Goal: Check status: Check status

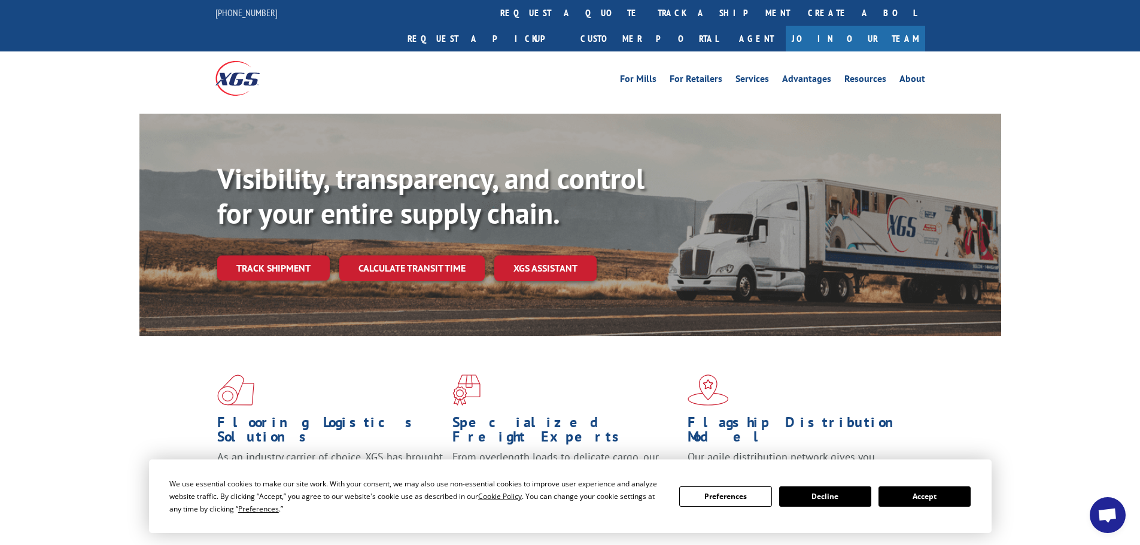
drag, startPoint x: 291, startPoint y: 239, endPoint x: 300, endPoint y: 238, distance: 8.4
click at [291, 256] on link "Track shipment" at bounding box center [273, 268] width 113 height 25
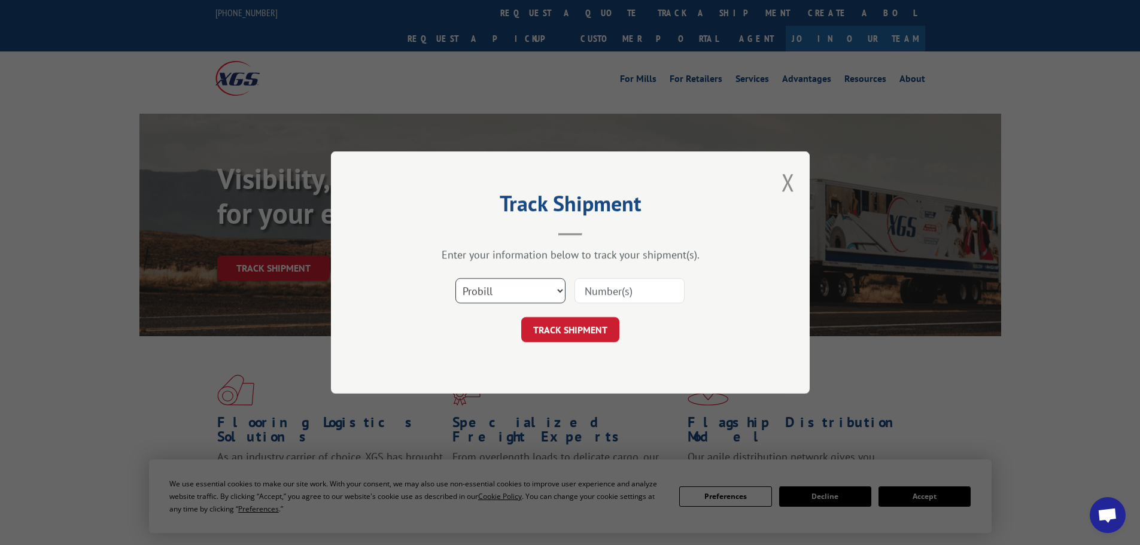
drag, startPoint x: 483, startPoint y: 291, endPoint x: 483, endPoint y: 299, distance: 7.2
click at [483, 291] on select "Select category... Probill BOL PO" at bounding box center [510, 290] width 110 height 25
select select "bol"
click at [455, 278] on select "Select category... Probill BOL PO" at bounding box center [510, 290] width 110 height 25
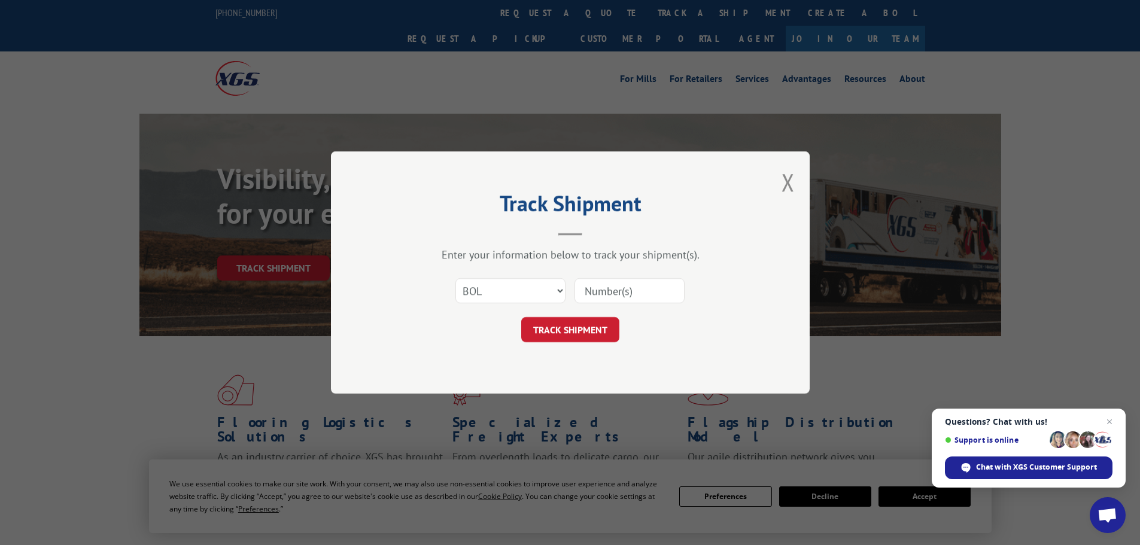
click at [591, 288] on input at bounding box center [630, 290] width 110 height 25
paste input "7061065"
type input "7061065"
click at [574, 329] on button "TRACK SHIPMENT" at bounding box center [570, 329] width 98 height 25
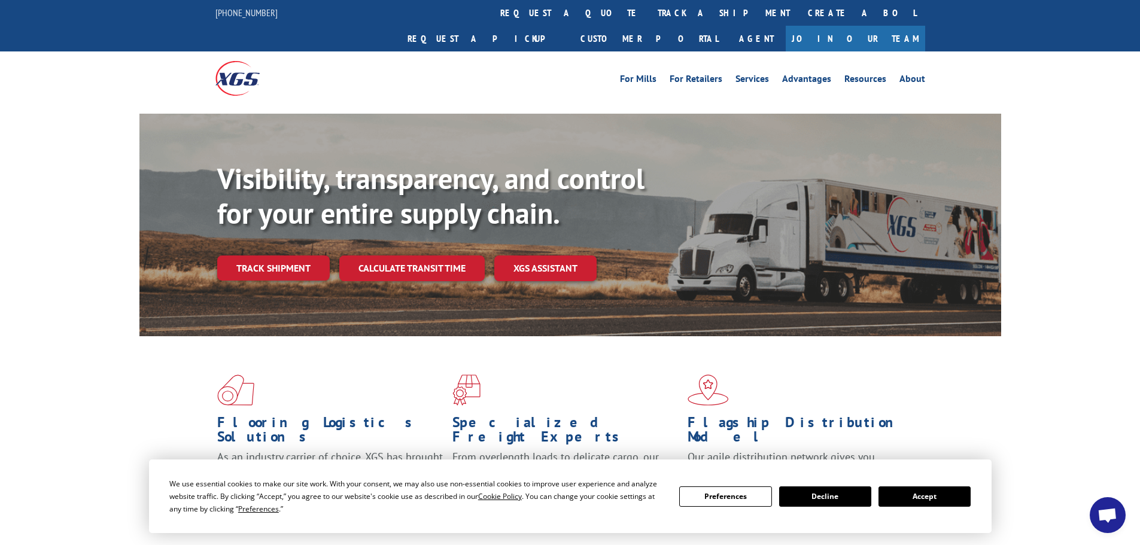
click at [266, 256] on link "Track shipment" at bounding box center [273, 268] width 113 height 25
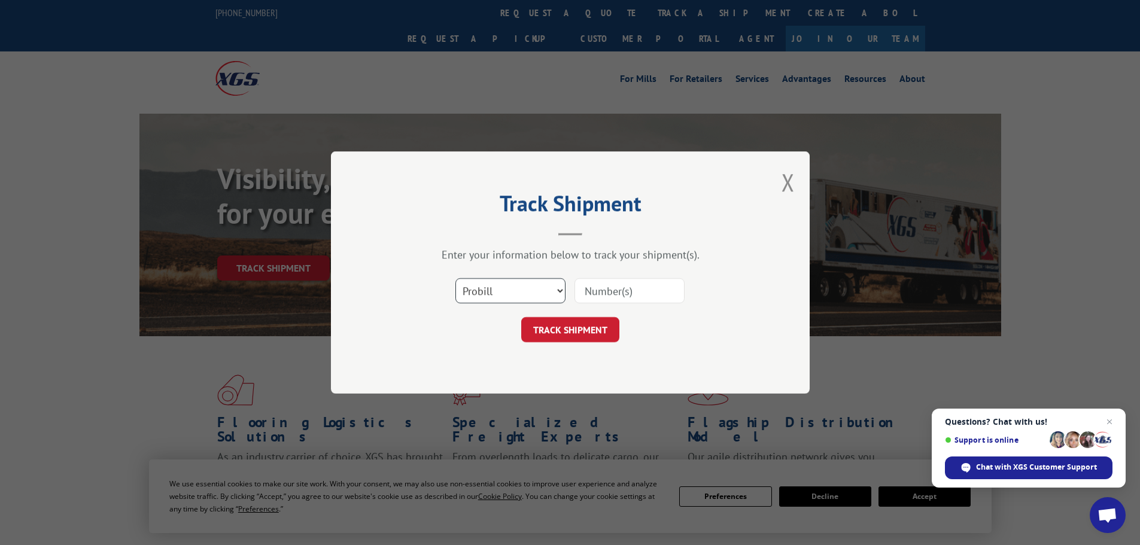
click at [496, 292] on select "Select category... Probill BOL PO" at bounding box center [510, 290] width 110 height 25
select select "bol"
click at [455, 278] on select "Select category... Probill BOL PO" at bounding box center [510, 290] width 110 height 25
click at [587, 289] on input at bounding box center [630, 290] width 110 height 25
paste input "5576577"
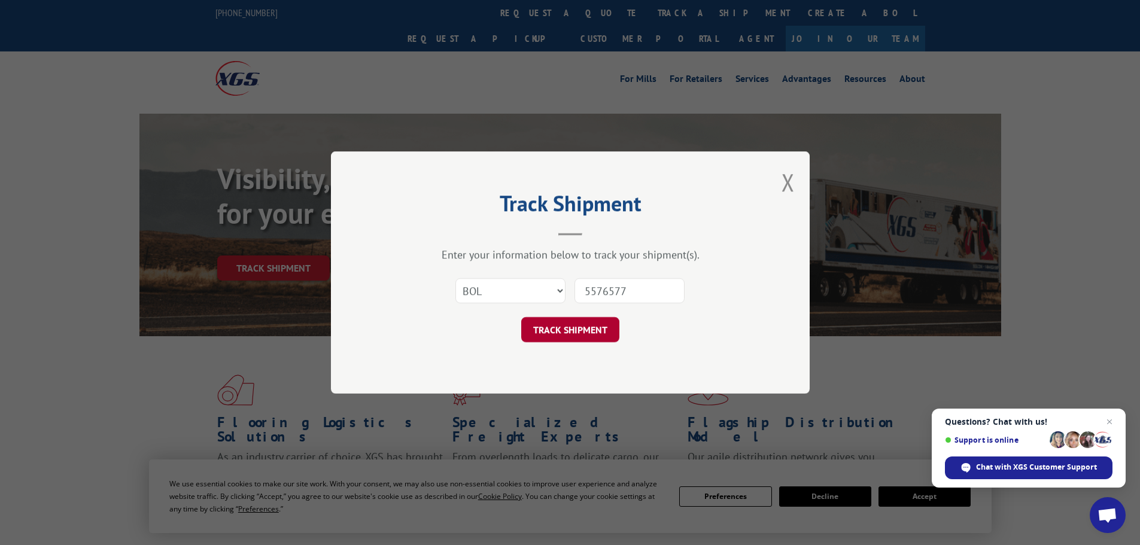
type input "5576577"
click at [582, 329] on button "TRACK SHIPMENT" at bounding box center [570, 329] width 98 height 25
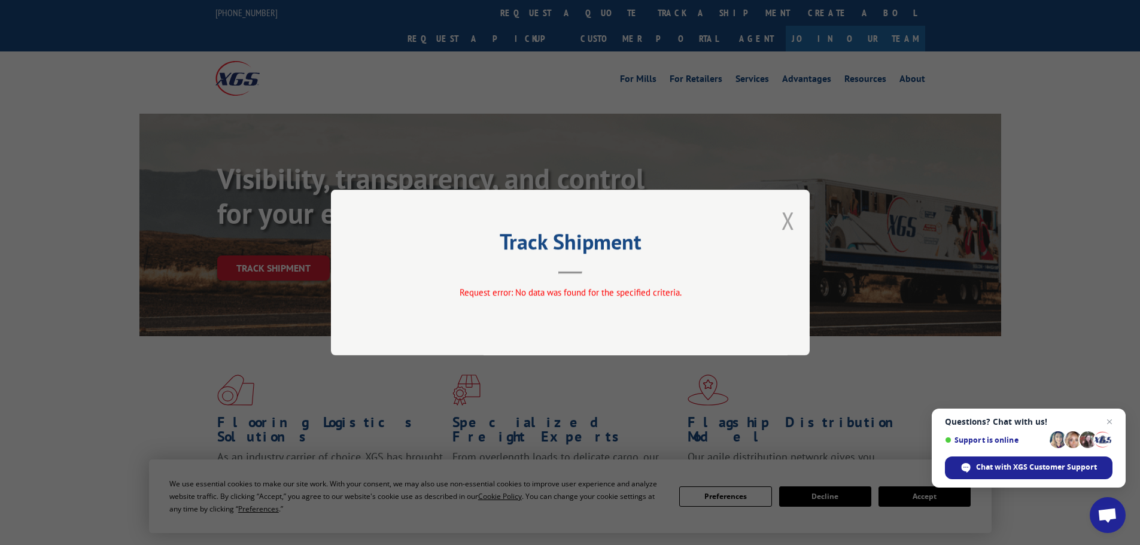
click at [791, 218] on button "Close modal" at bounding box center [788, 221] width 13 height 32
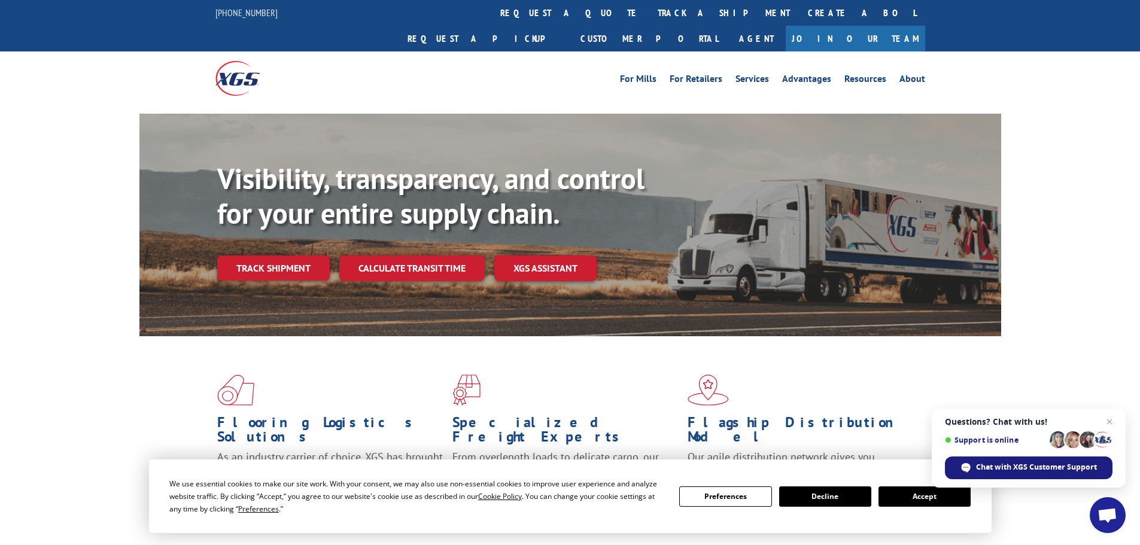
click at [1011, 467] on span "Chat with XGS Customer Support" at bounding box center [1036, 467] width 121 height 11
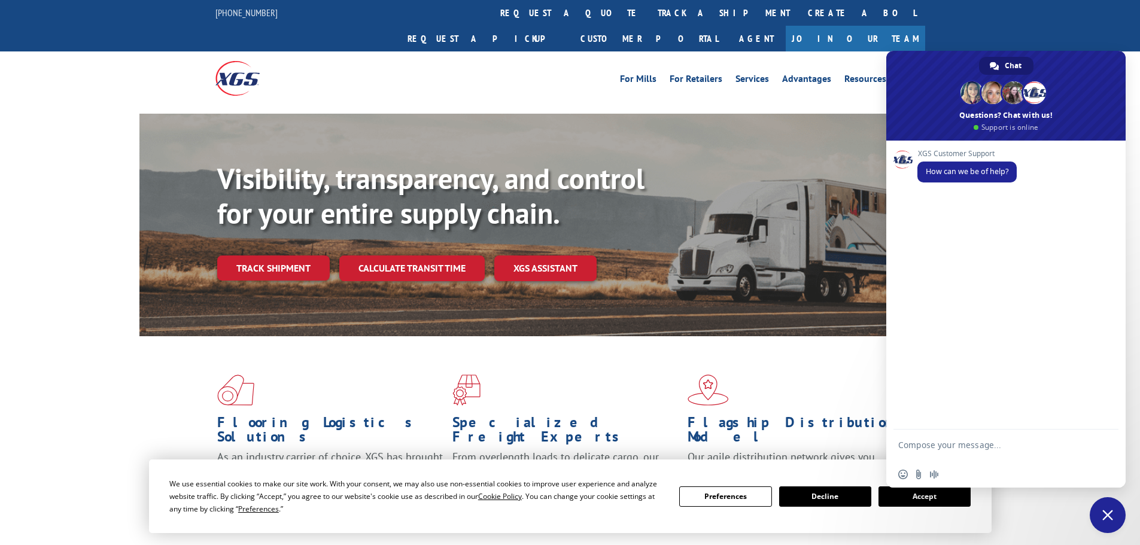
click at [927, 448] on textarea "Compose your message..." at bounding box center [992, 451] width 189 height 22
click at [1030, 435] on textarea "Good morning, can you please povide s/o carpet delivery date to Crew2, BOL 5576…" at bounding box center [992, 445] width 189 height 32
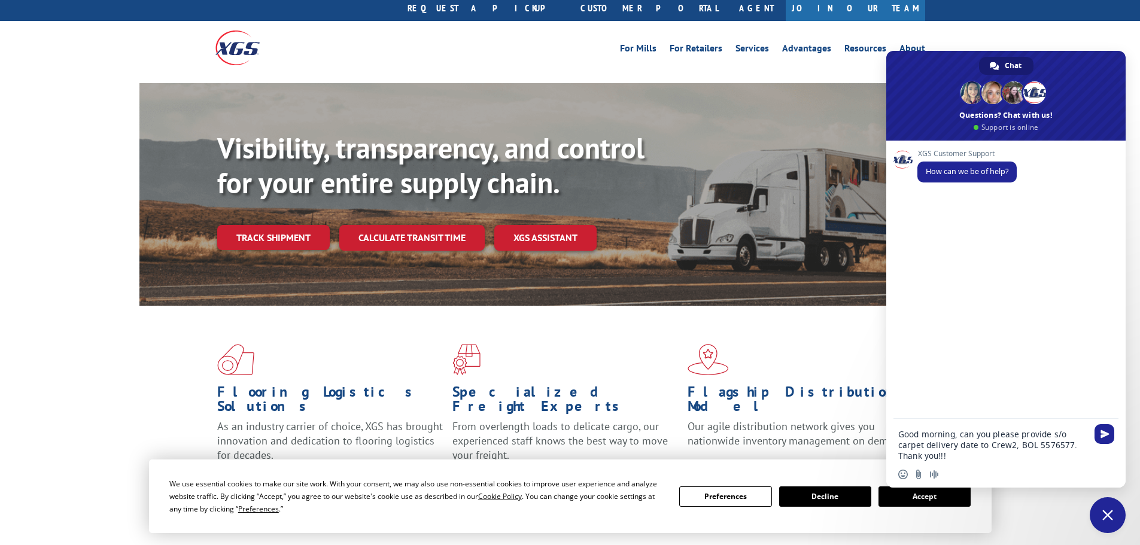
scroll to position [120, 0]
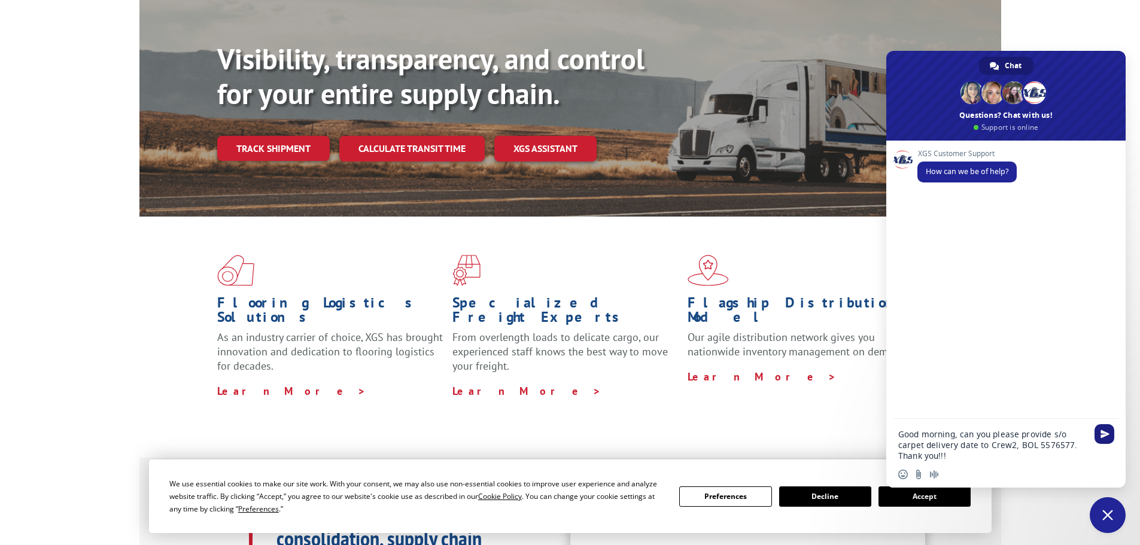
type textarea "Good morning, can you please provide s/o carpet delivery date to Crew2, BOL 557…"
click at [1107, 434] on span "Send" at bounding box center [1105, 434] width 9 height 9
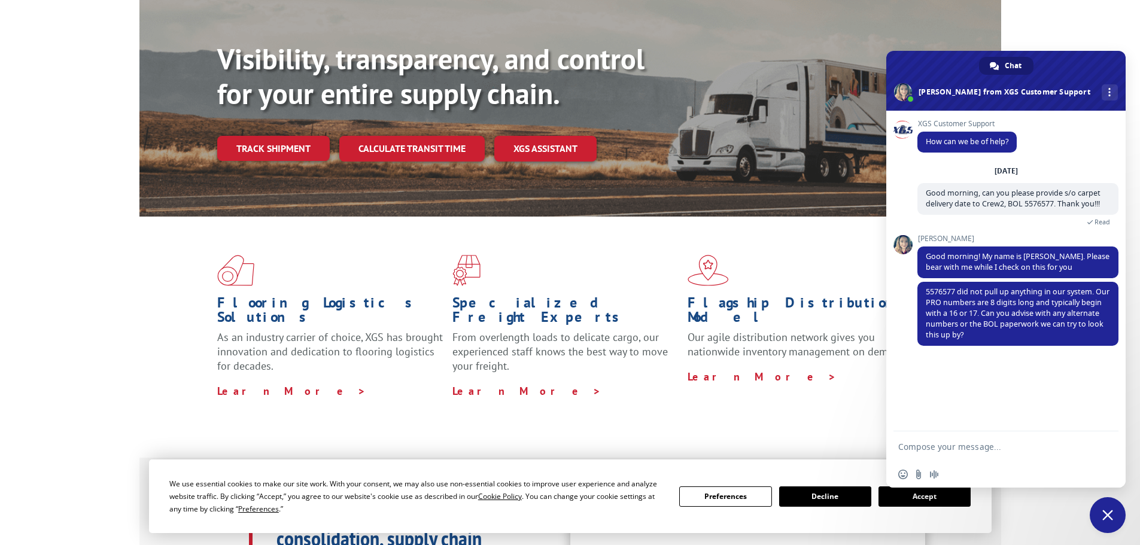
paste textarea "7057383"
click at [902, 446] on textarea "7057383" at bounding box center [992, 447] width 189 height 11
type textarea "My apologies, the correct BOL is 7057383"
click at [1108, 441] on span "Send" at bounding box center [1105, 447] width 20 height 20
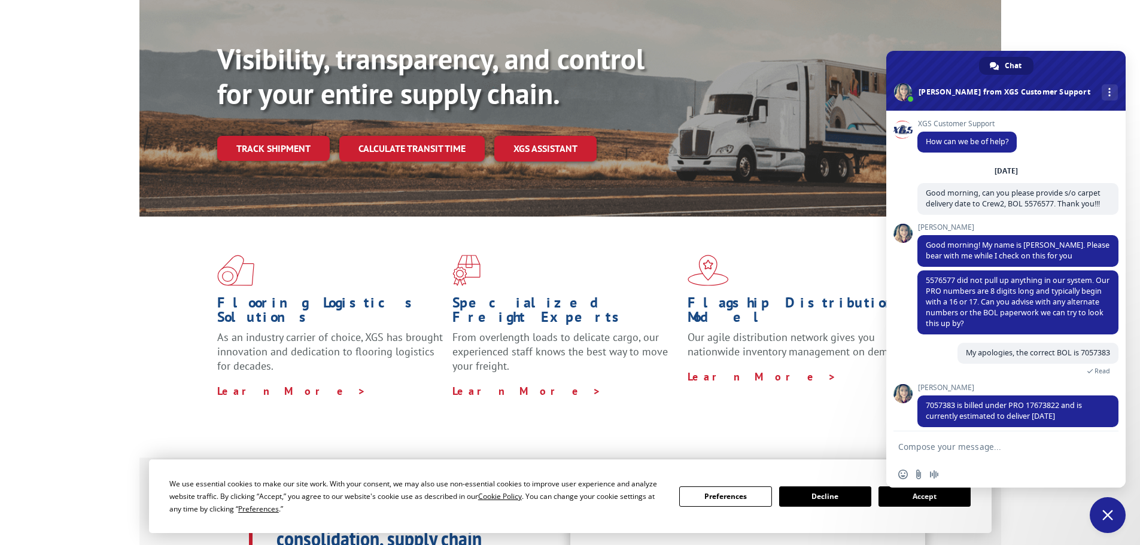
scroll to position [20, 0]
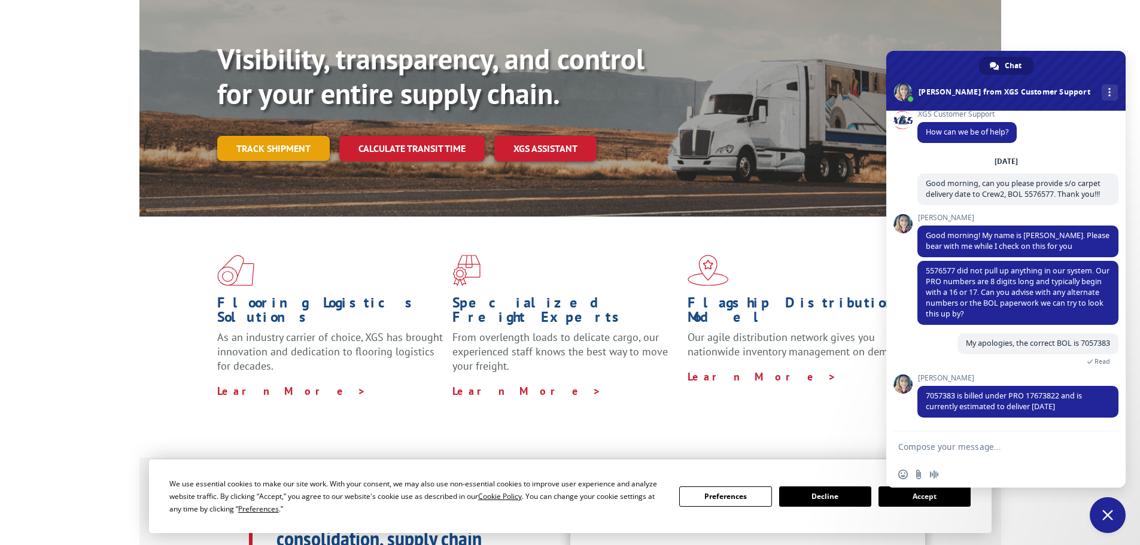
click at [285, 136] on link "Track shipment" at bounding box center [273, 148] width 113 height 25
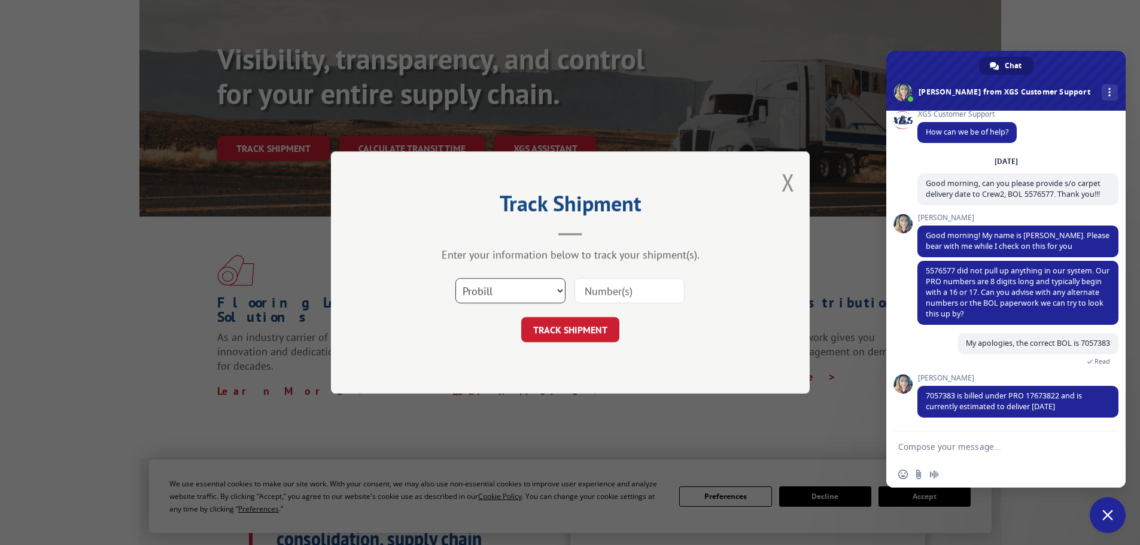
click at [518, 301] on select "Select category... Probill BOL PO" at bounding box center [510, 290] width 110 height 25
select select "bol"
click at [455, 278] on select "Select category... Probill BOL PO" at bounding box center [510, 290] width 110 height 25
click at [601, 289] on input at bounding box center [630, 290] width 110 height 25
paste input "5576577"
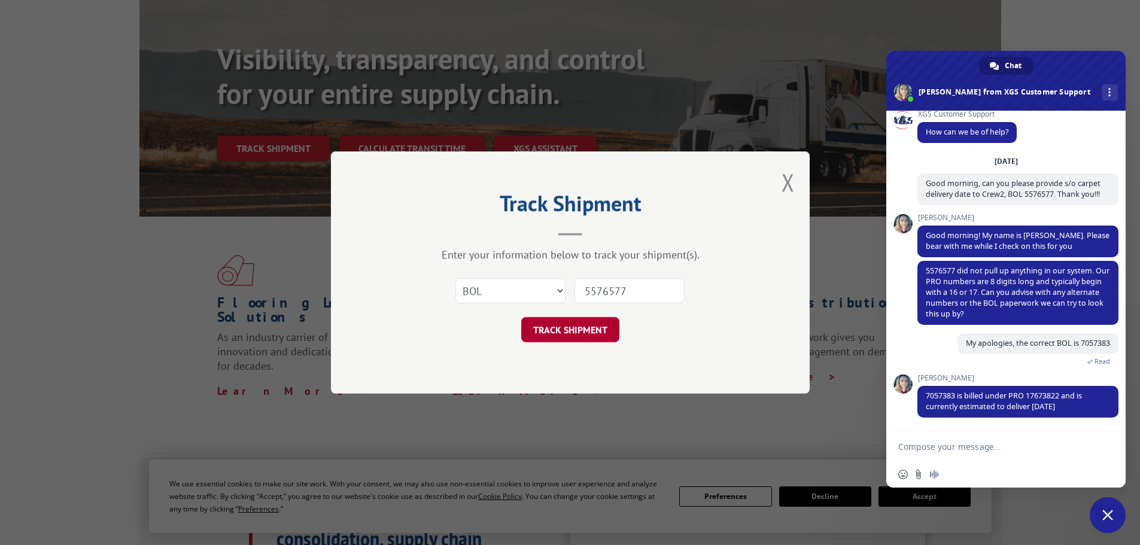
type input "5576577"
click at [581, 330] on button "TRACK SHIPMENT" at bounding box center [570, 329] width 98 height 25
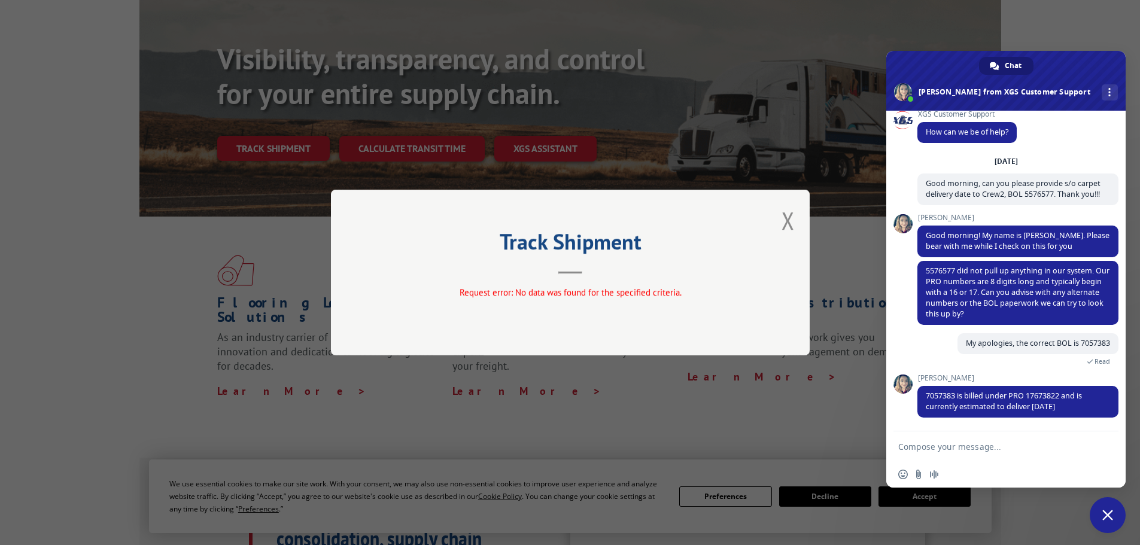
click at [964, 447] on textarea "Compose your message..." at bounding box center [992, 447] width 189 height 11
type textarea "Thank you Megan."
click at [1101, 443] on span "Send" at bounding box center [1105, 446] width 9 height 9
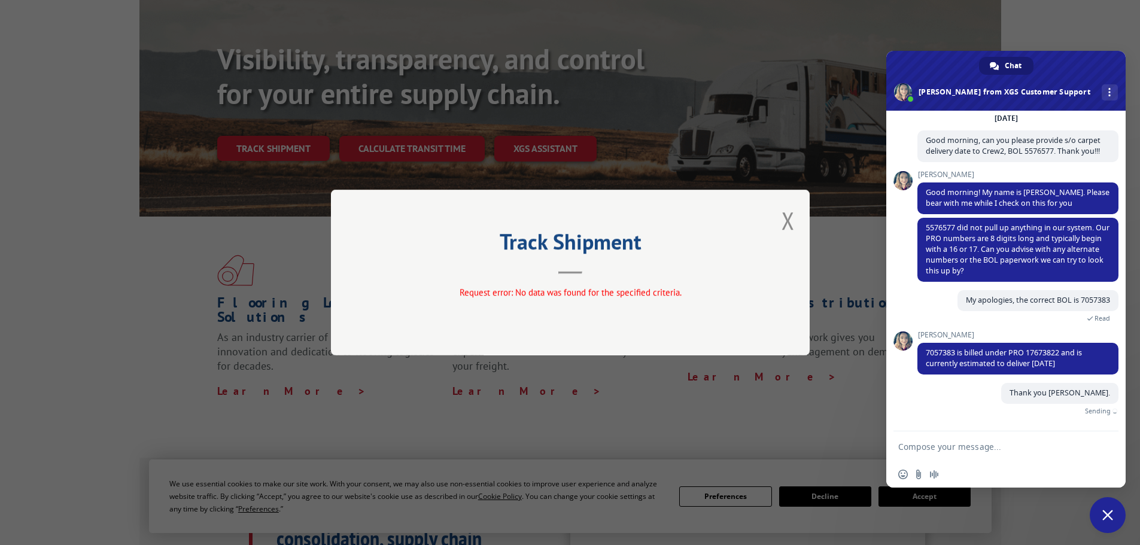
scroll to position [50, 0]
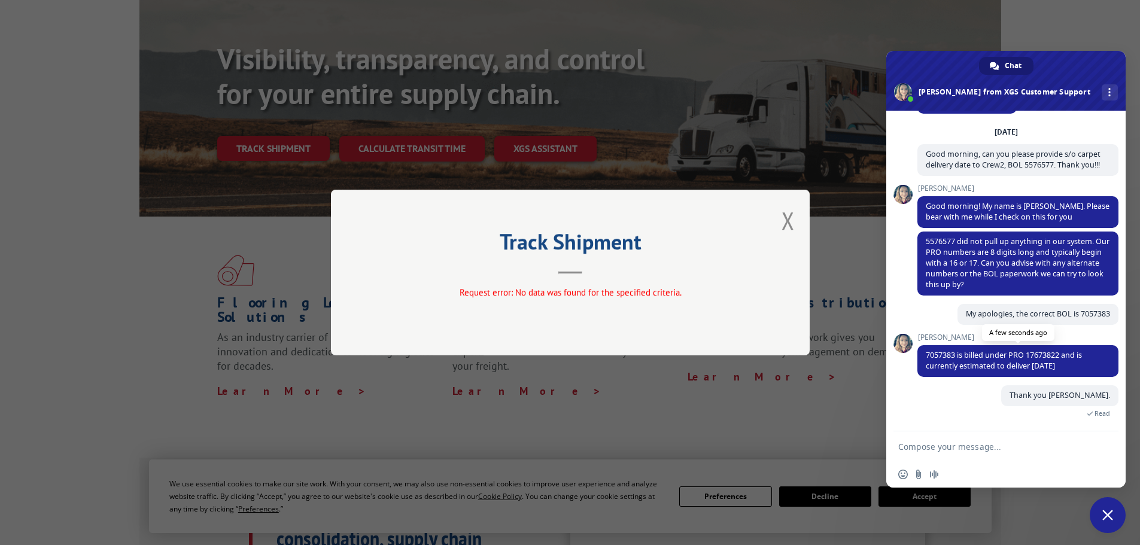
drag, startPoint x: 926, startPoint y: 356, endPoint x: 1072, endPoint y: 370, distance: 146.1
click at [1072, 370] on span "7057383 is billed under PRO 17673822 and is currently estimated to deliver Mond…" at bounding box center [1017, 361] width 201 height 32
copy span "7057383 is billed under PRO 17673822 and is currently estimated to deliver Mond…"
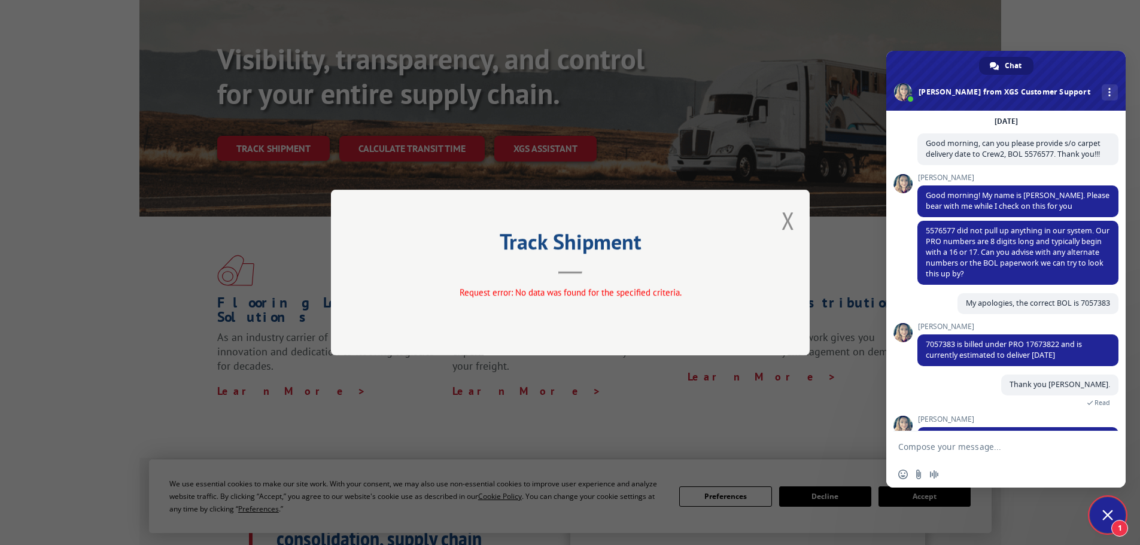
scroll to position [102, 0]
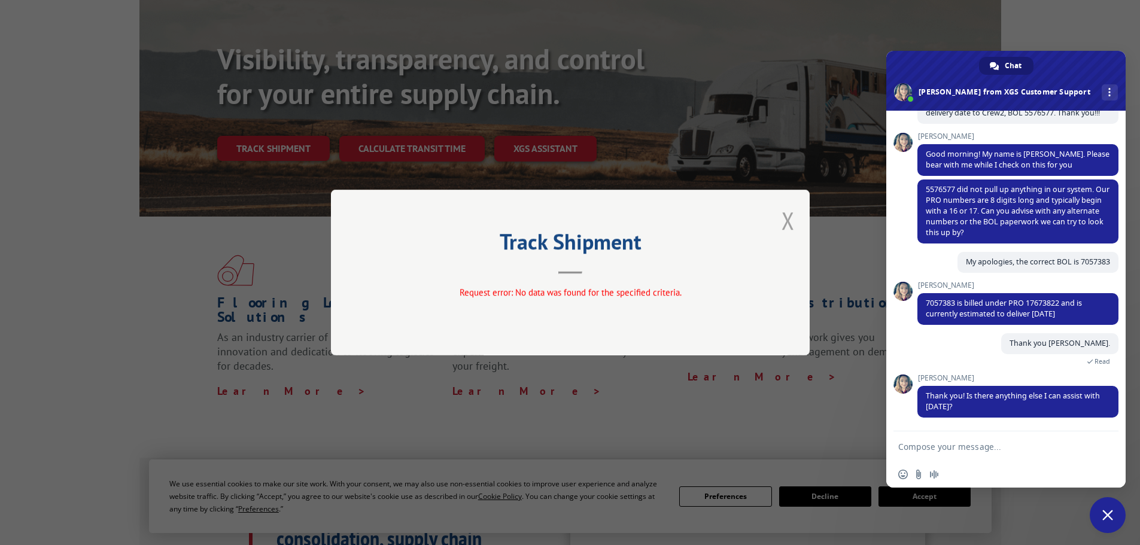
click at [788, 216] on button "Close modal" at bounding box center [788, 221] width 13 height 32
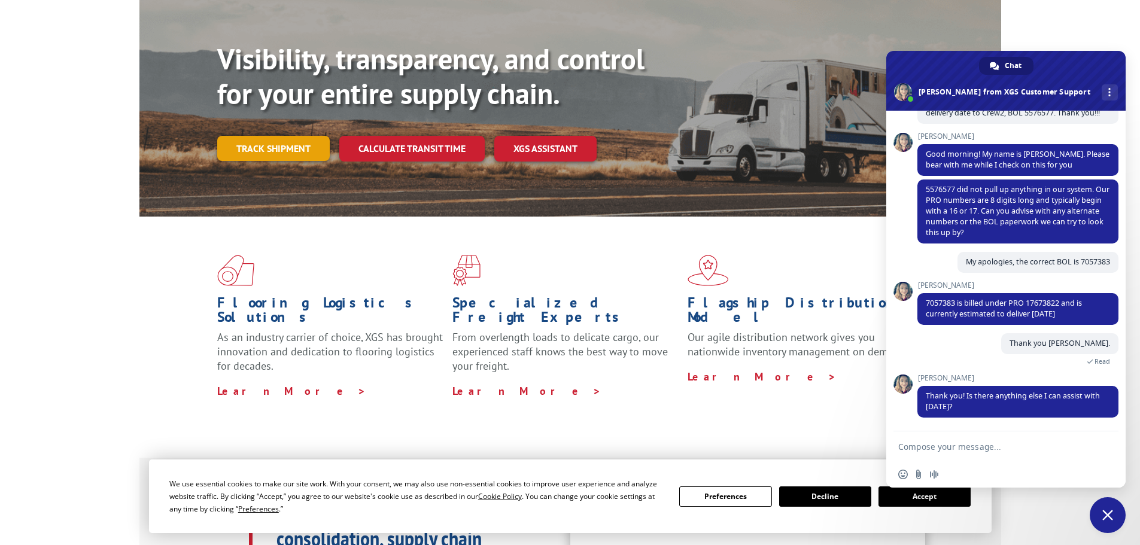
click at [297, 136] on link "Track shipment" at bounding box center [273, 148] width 113 height 25
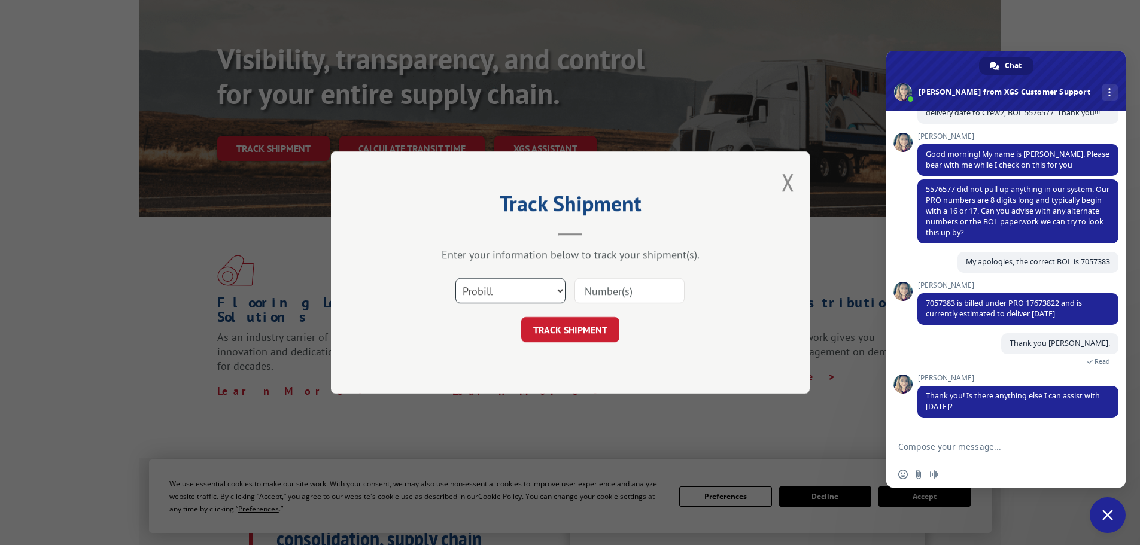
click at [528, 292] on select "Select category... Probill BOL PO" at bounding box center [510, 290] width 110 height 25
select select "bol"
click at [455, 278] on select "Select category... Probill BOL PO" at bounding box center [510, 290] width 110 height 25
click at [613, 288] on input at bounding box center [630, 290] width 110 height 25
paste input "7057383"
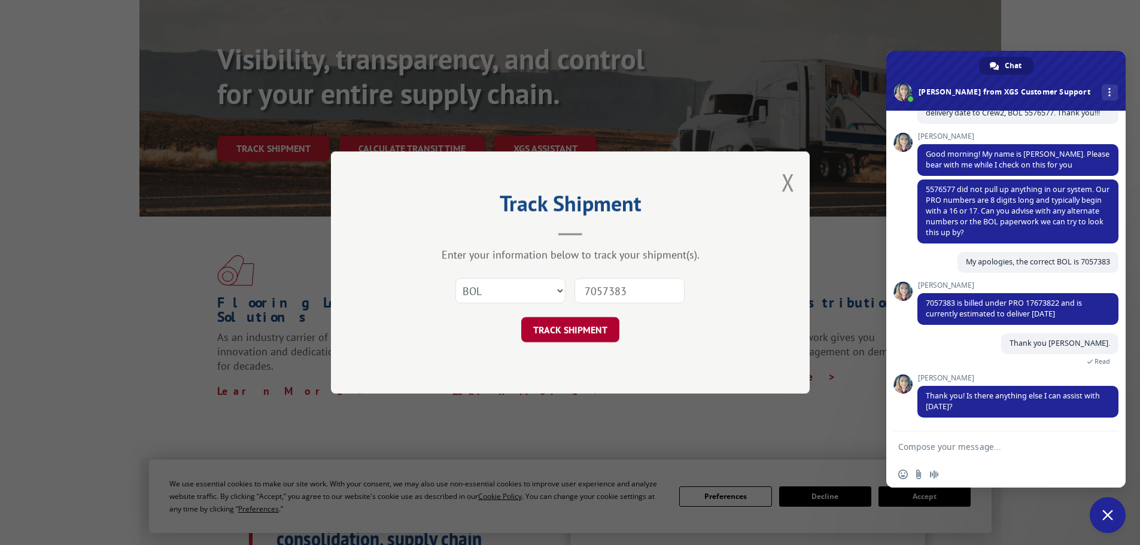
type input "7057383"
click at [583, 324] on button "TRACK SHIPMENT" at bounding box center [570, 329] width 98 height 25
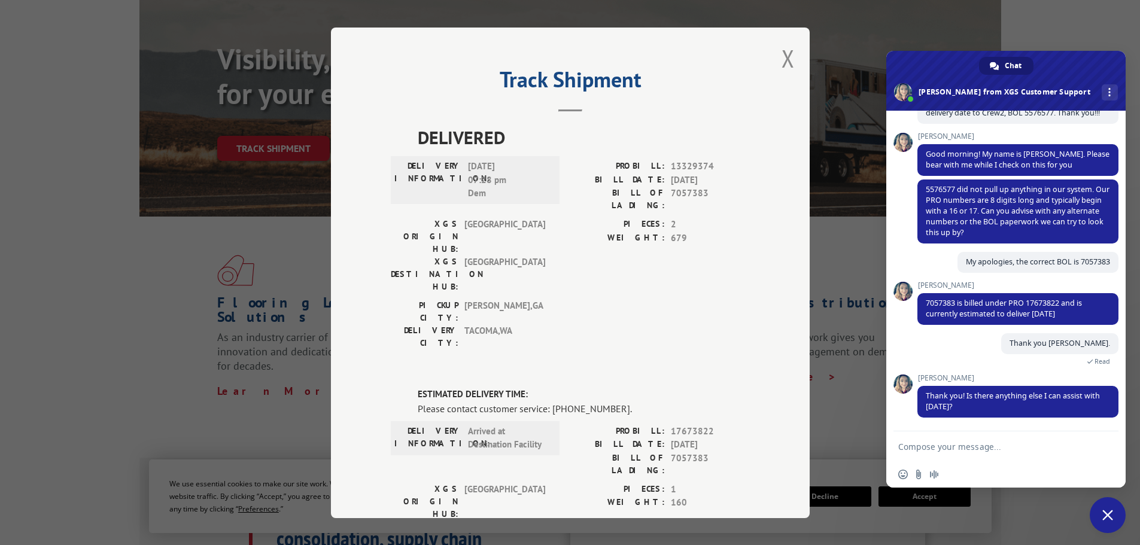
click at [947, 445] on textarea "Compose your message..." at bounding box center [992, 447] width 189 height 11
type textarea "n"
type textarea "No. Thanks"
click at [1104, 448] on span "Send" at bounding box center [1105, 446] width 9 height 9
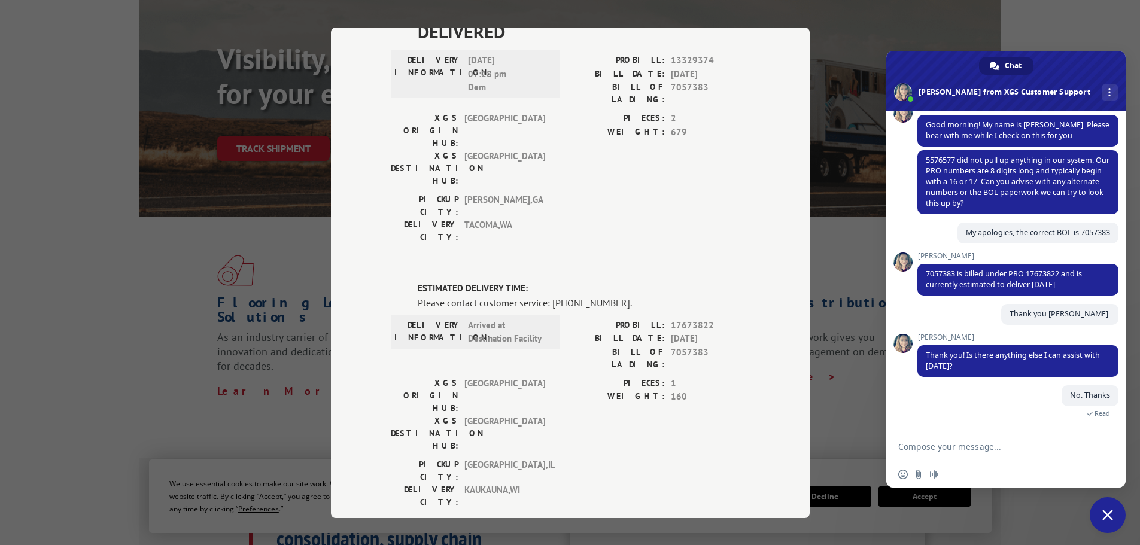
scroll to position [101, 0]
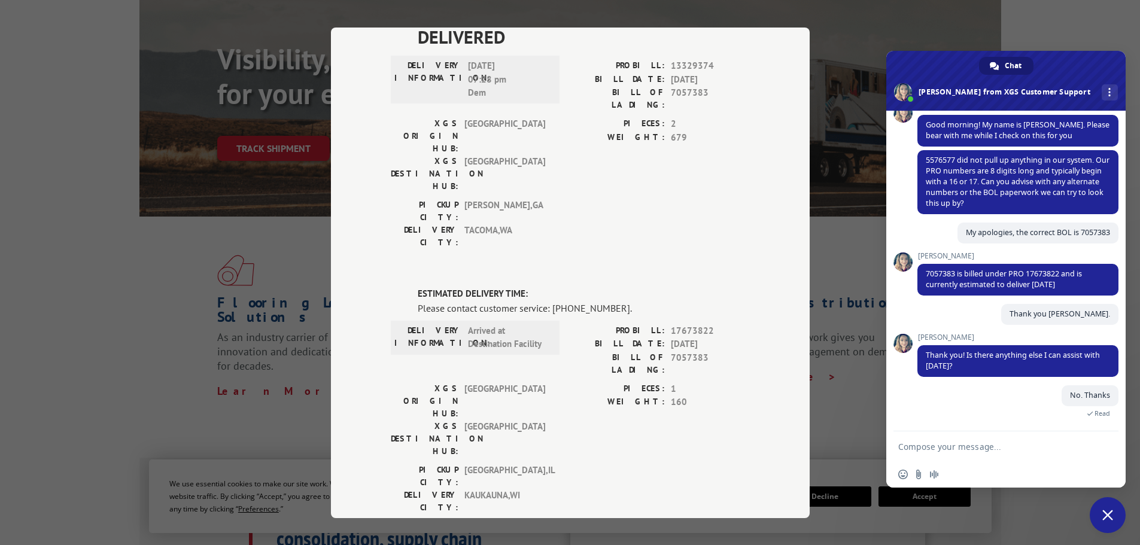
drag, startPoint x: 162, startPoint y: 237, endPoint x: 247, endPoint y: 115, distance: 149.1
click at [168, 225] on div "Track Shipment DELIVERED DELIVERY INFORMATION: 12/08/2021 07:28 pm Dem PROBILL:…" at bounding box center [570, 272] width 1140 height 545
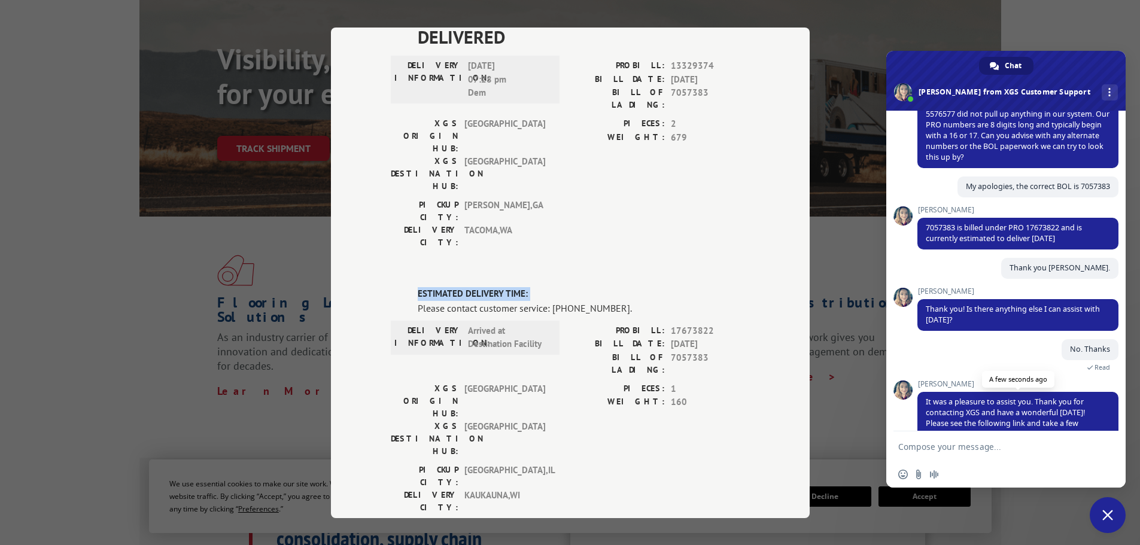
scroll to position [226, 0]
